Goal: Transaction & Acquisition: Purchase product/service

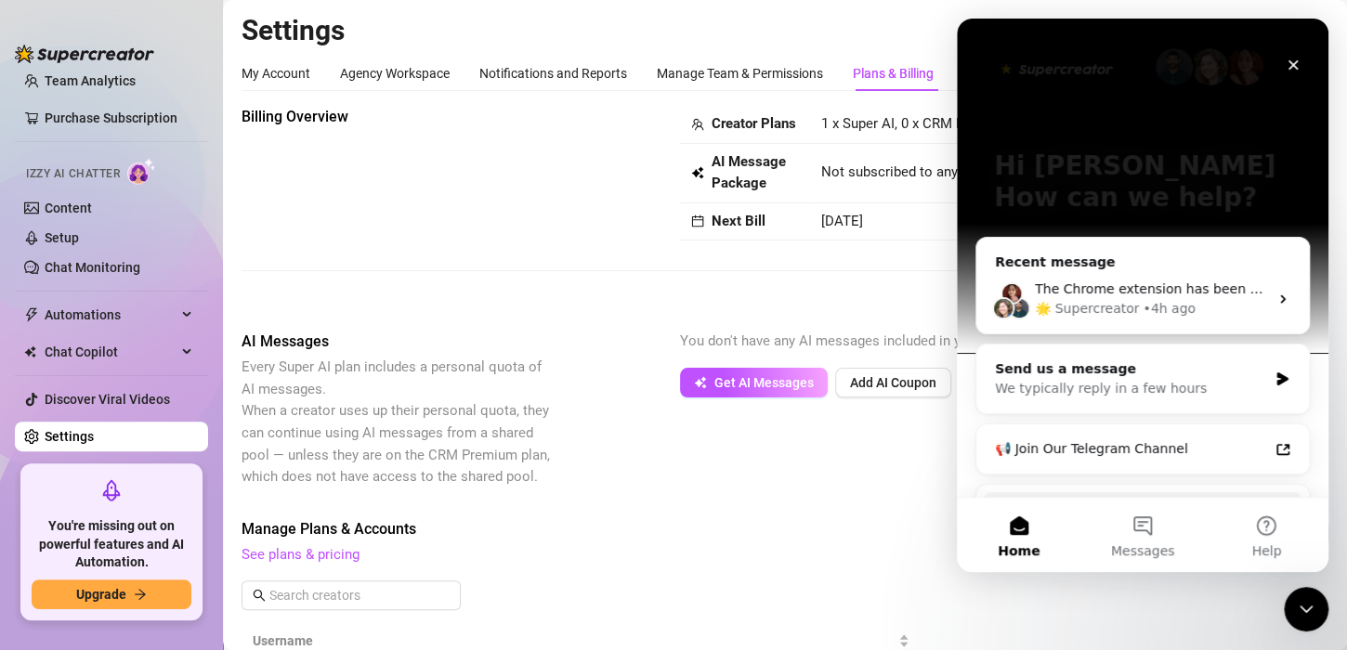
scroll to position [213, 0]
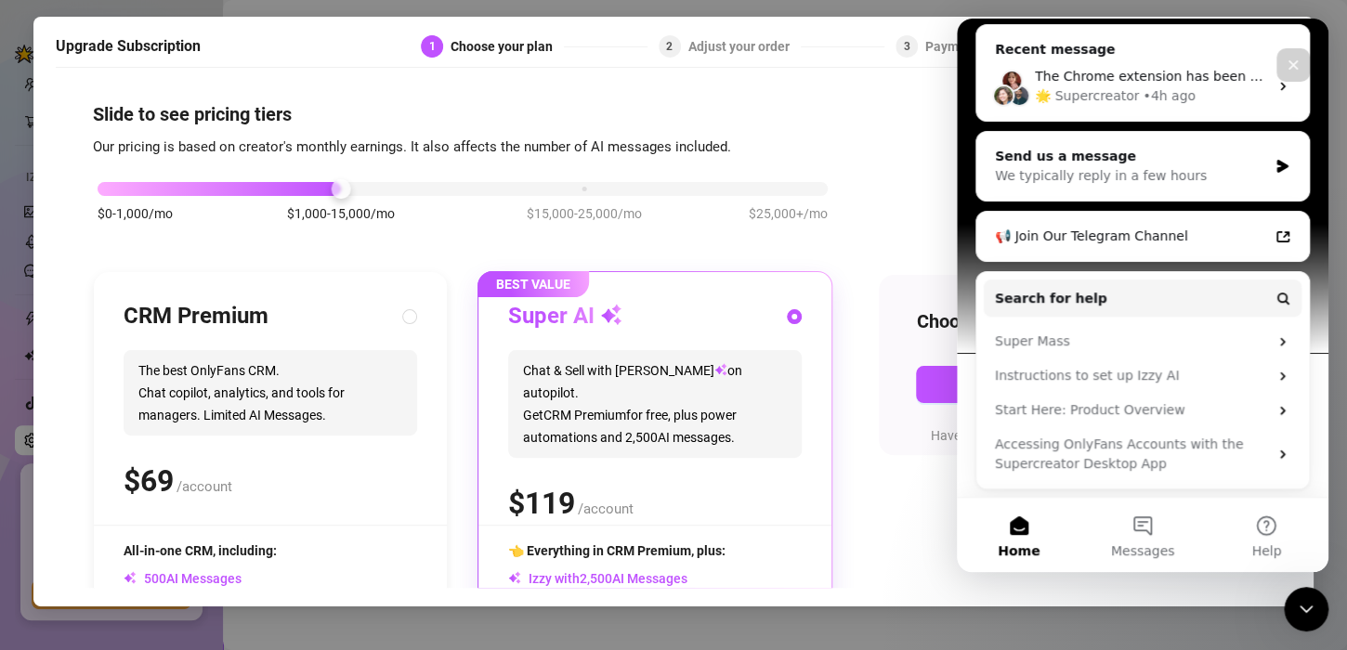
scroll to position [88, 0]
click at [1288, 66] on icon "Close" at bounding box center [1292, 65] width 15 height 15
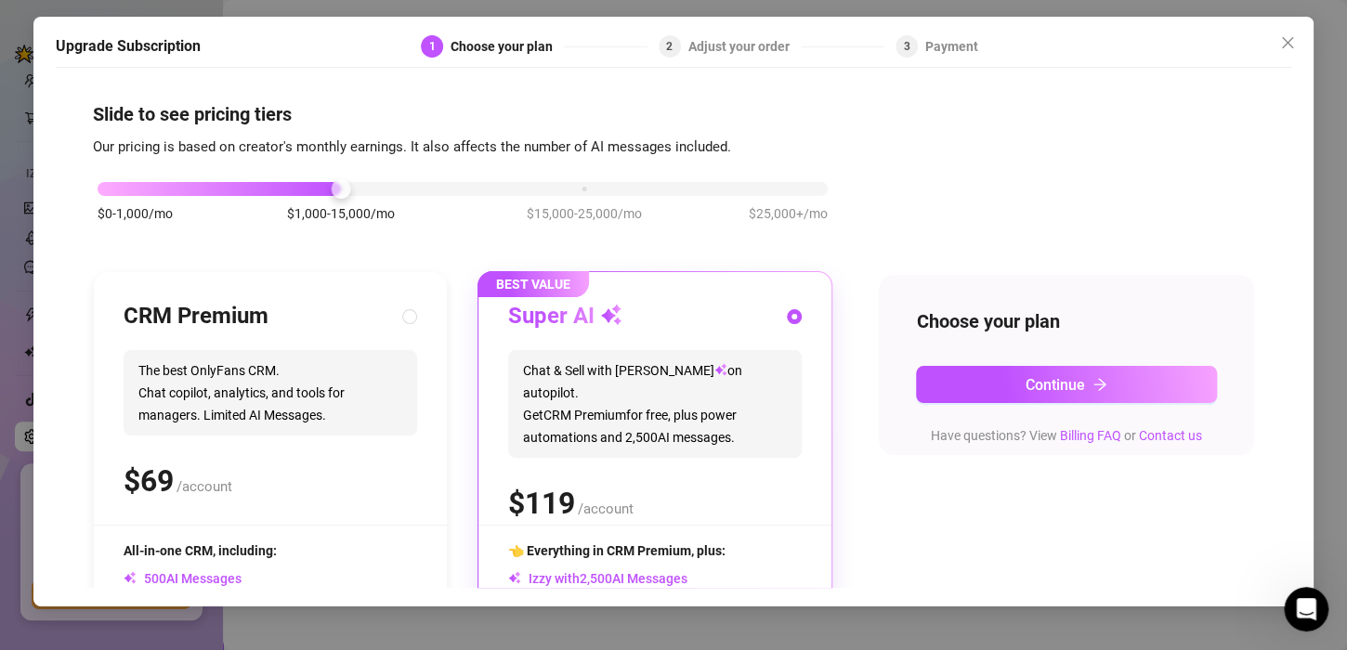
scroll to position [0, 0]
click at [99, 189] on div "$0-1,000/mo $1,000-15,000/mo $15,000-25,000/mo $25,000+/mo" at bounding box center [463, 183] width 730 height 11
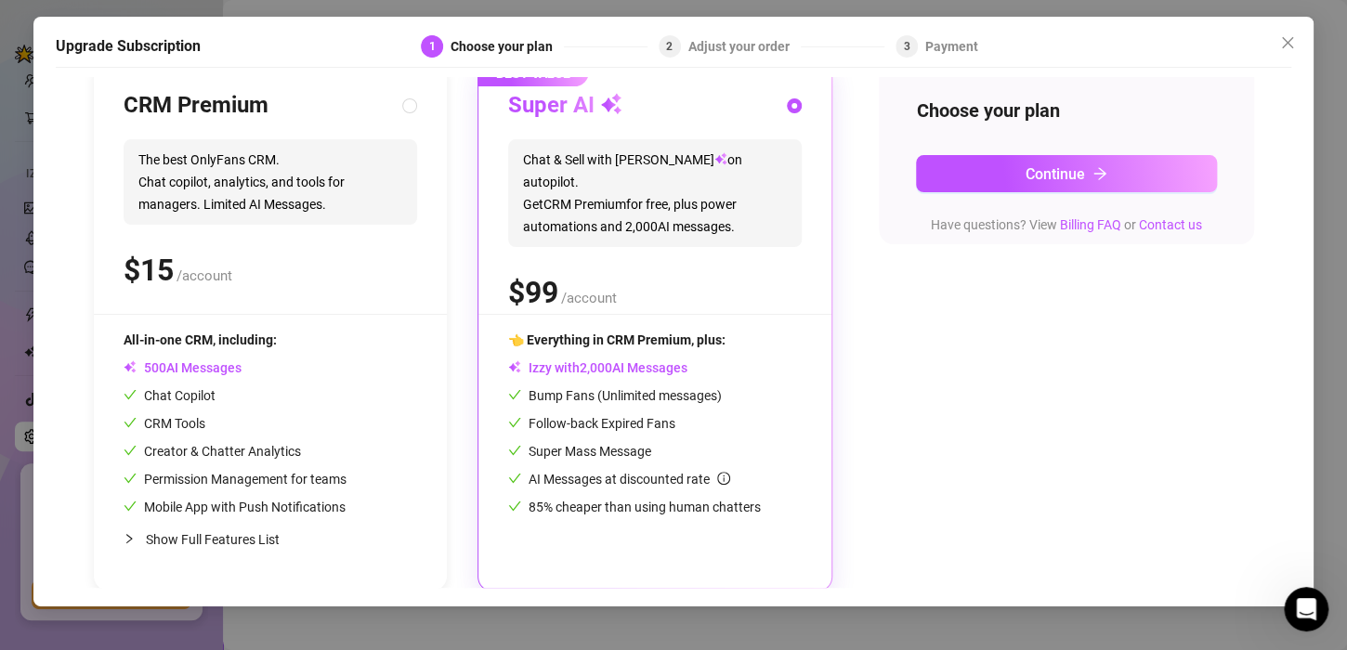
scroll to position [214, 0]
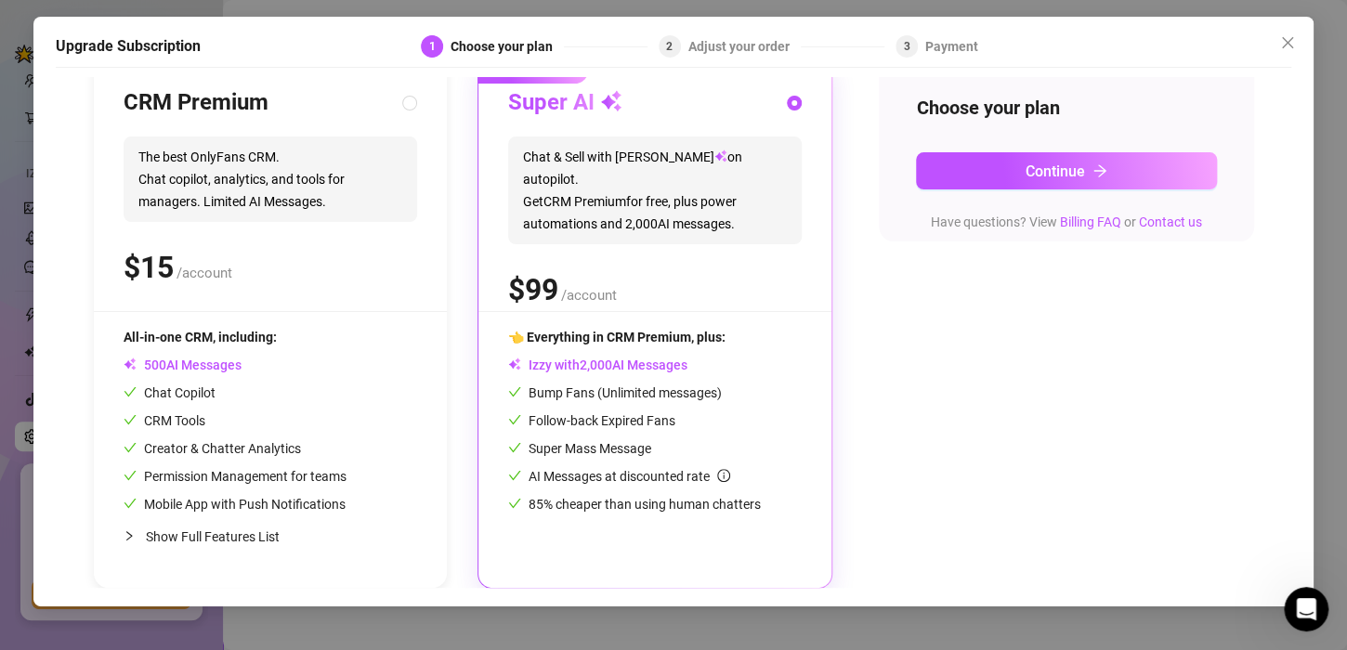
click at [637, 311] on div at bounding box center [654, 311] width 353 height 1
click at [1092, 172] on icon "arrow-right" at bounding box center [1099, 170] width 15 height 15
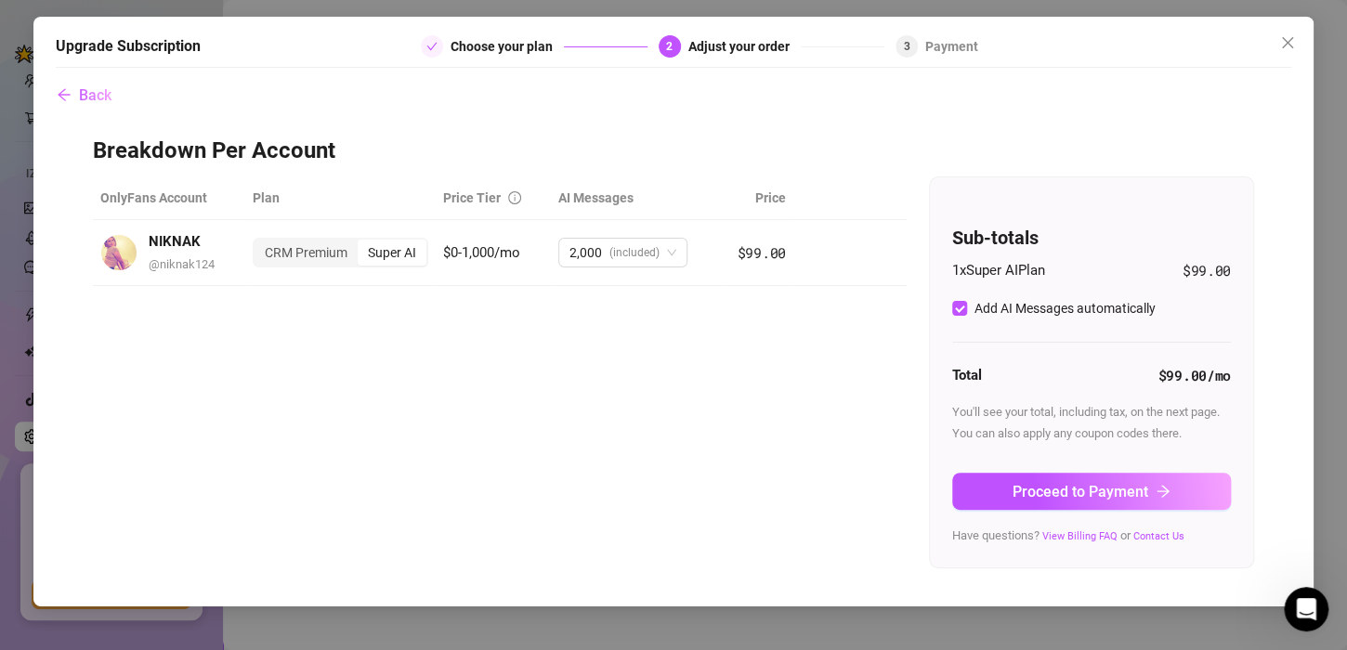
scroll to position [0, 0]
